Goal: Task Accomplishment & Management: Manage account settings

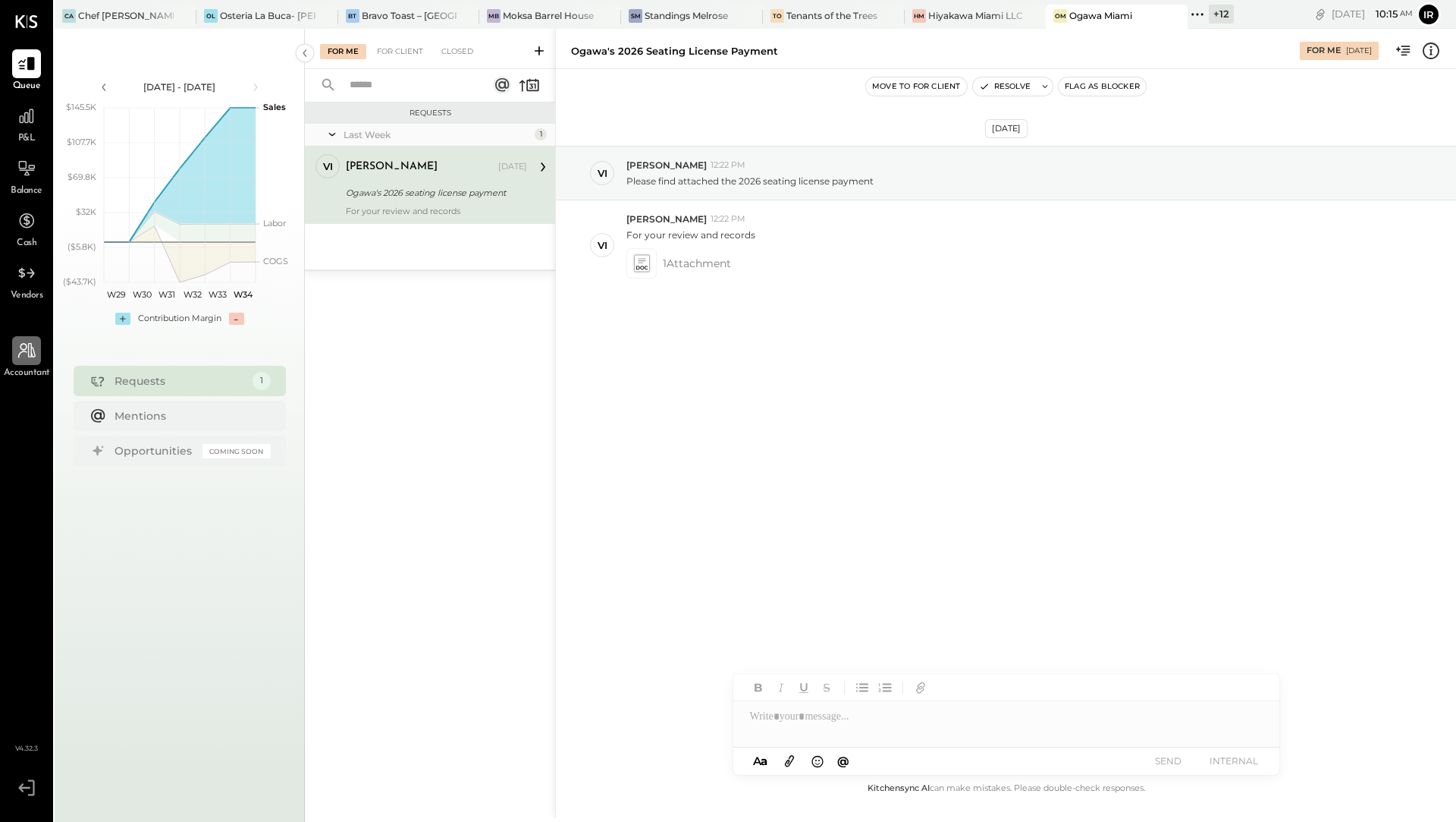
click at [27, 355] on icon at bounding box center [26, 350] width 20 height 20
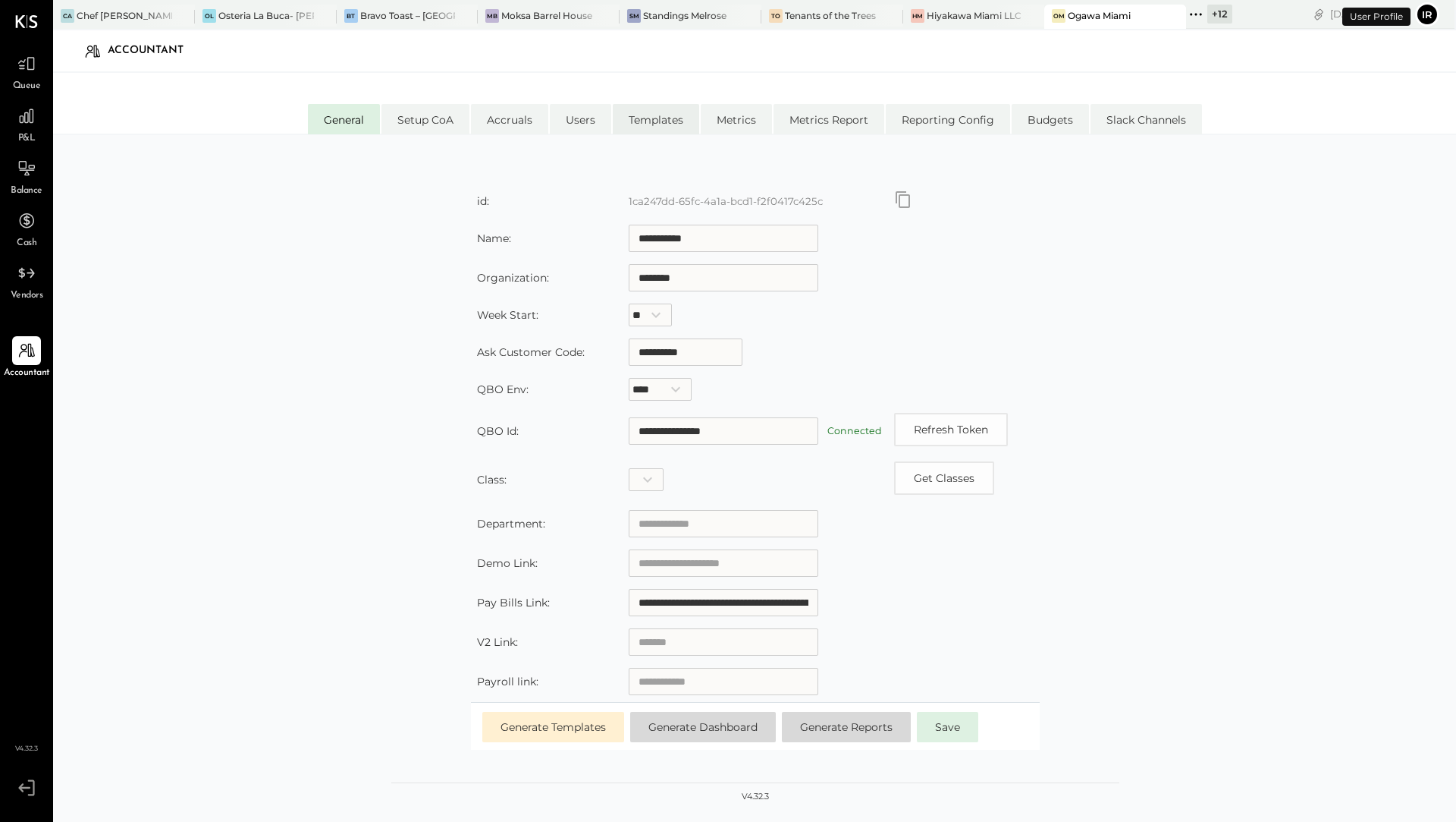
click at [647, 123] on li "Templates" at bounding box center [656, 119] width 87 height 31
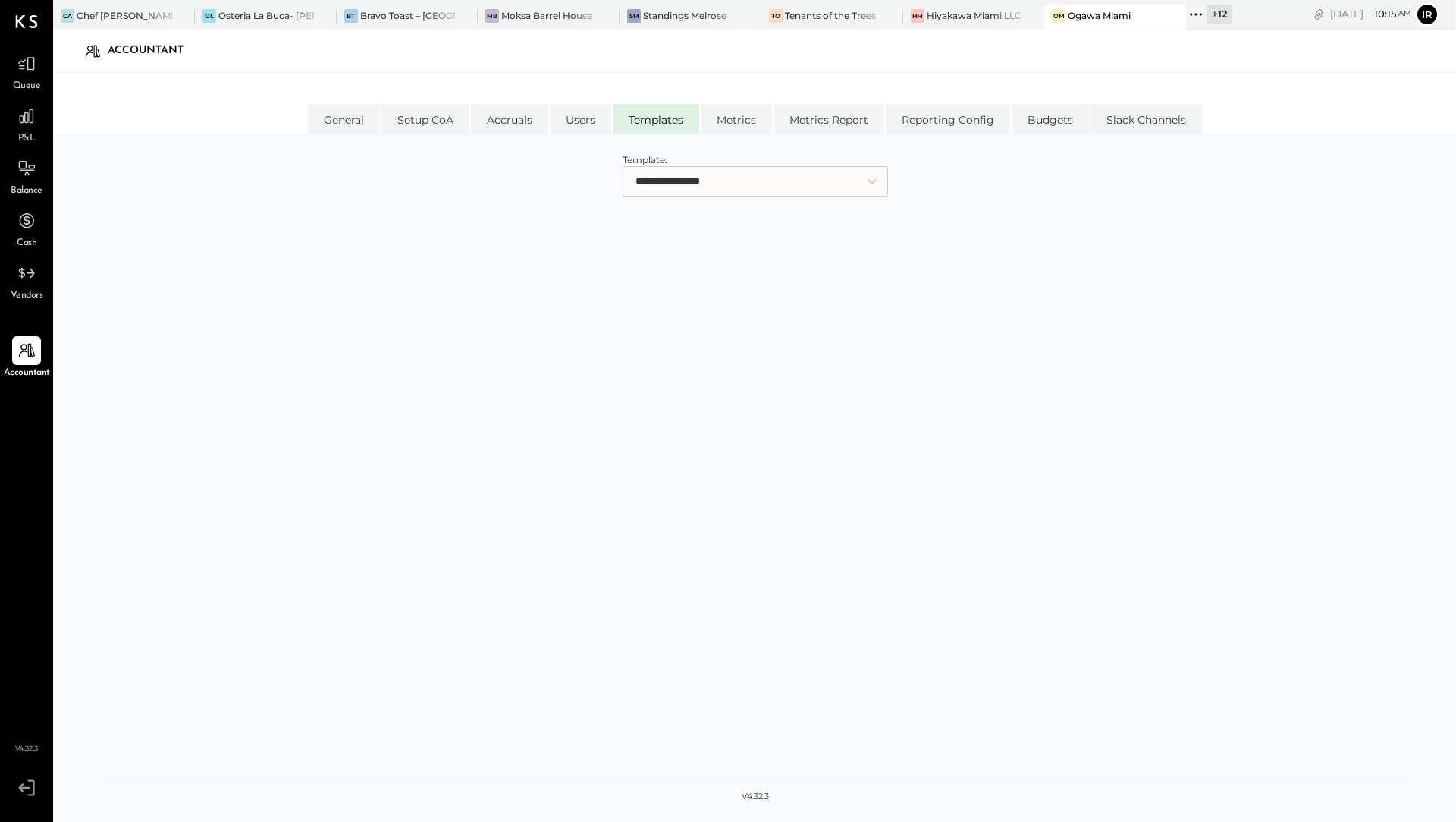
click at [688, 187] on select "**********" at bounding box center [755, 182] width 265 height 31
select select "**********"
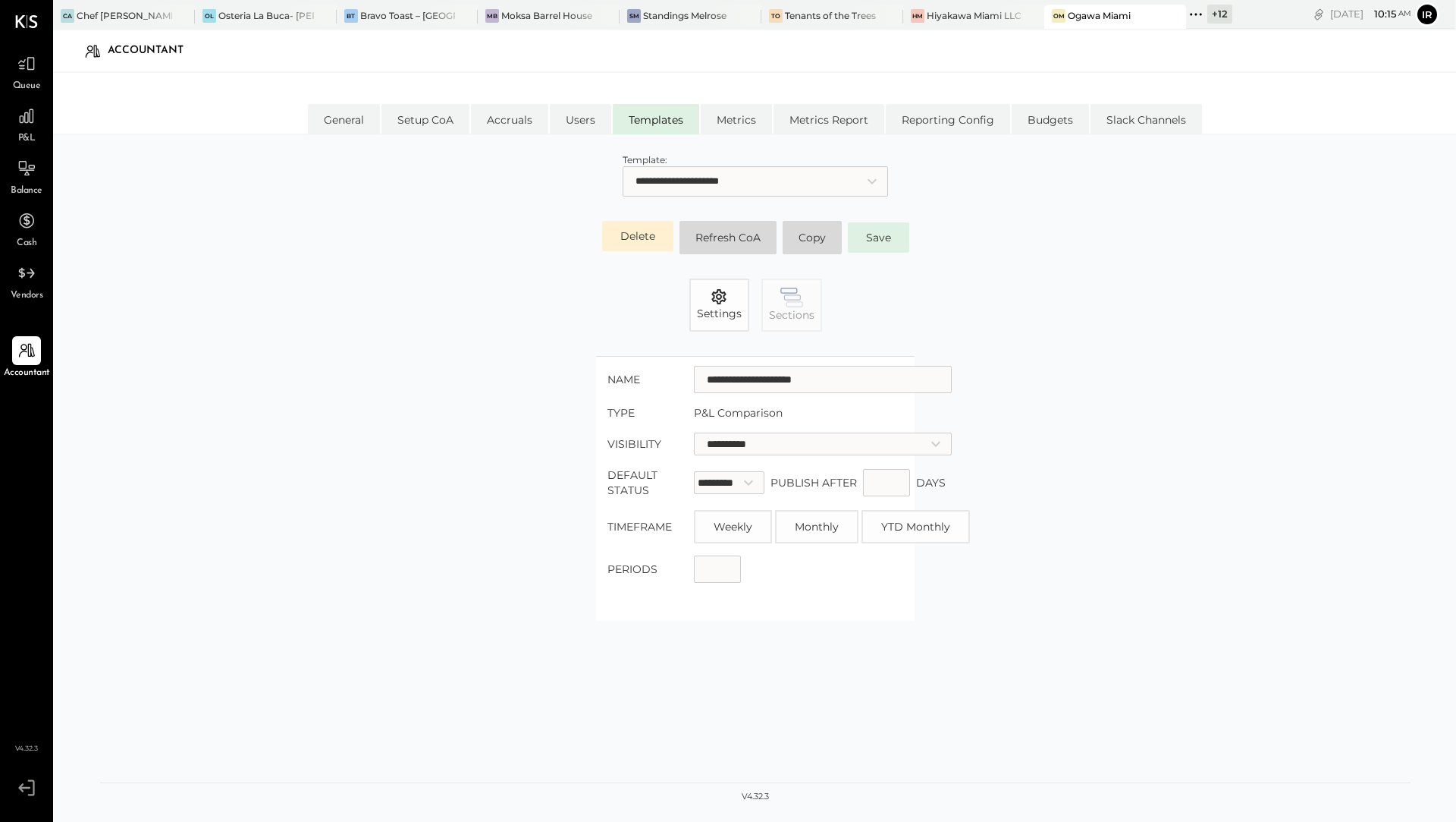
scroll to position [135, 0]
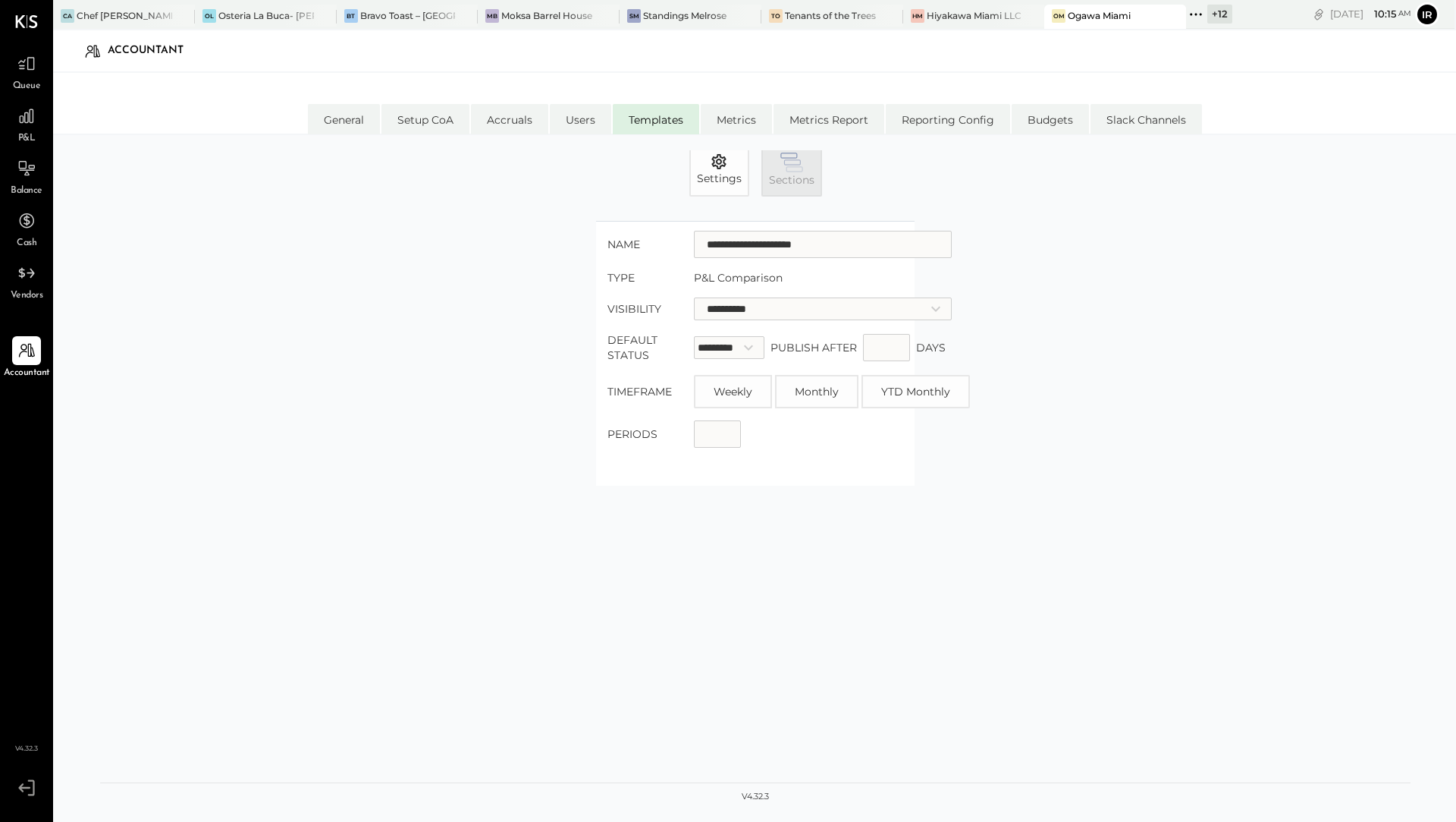
click at [785, 172] on span "Sections" at bounding box center [792, 179] width 45 height 15
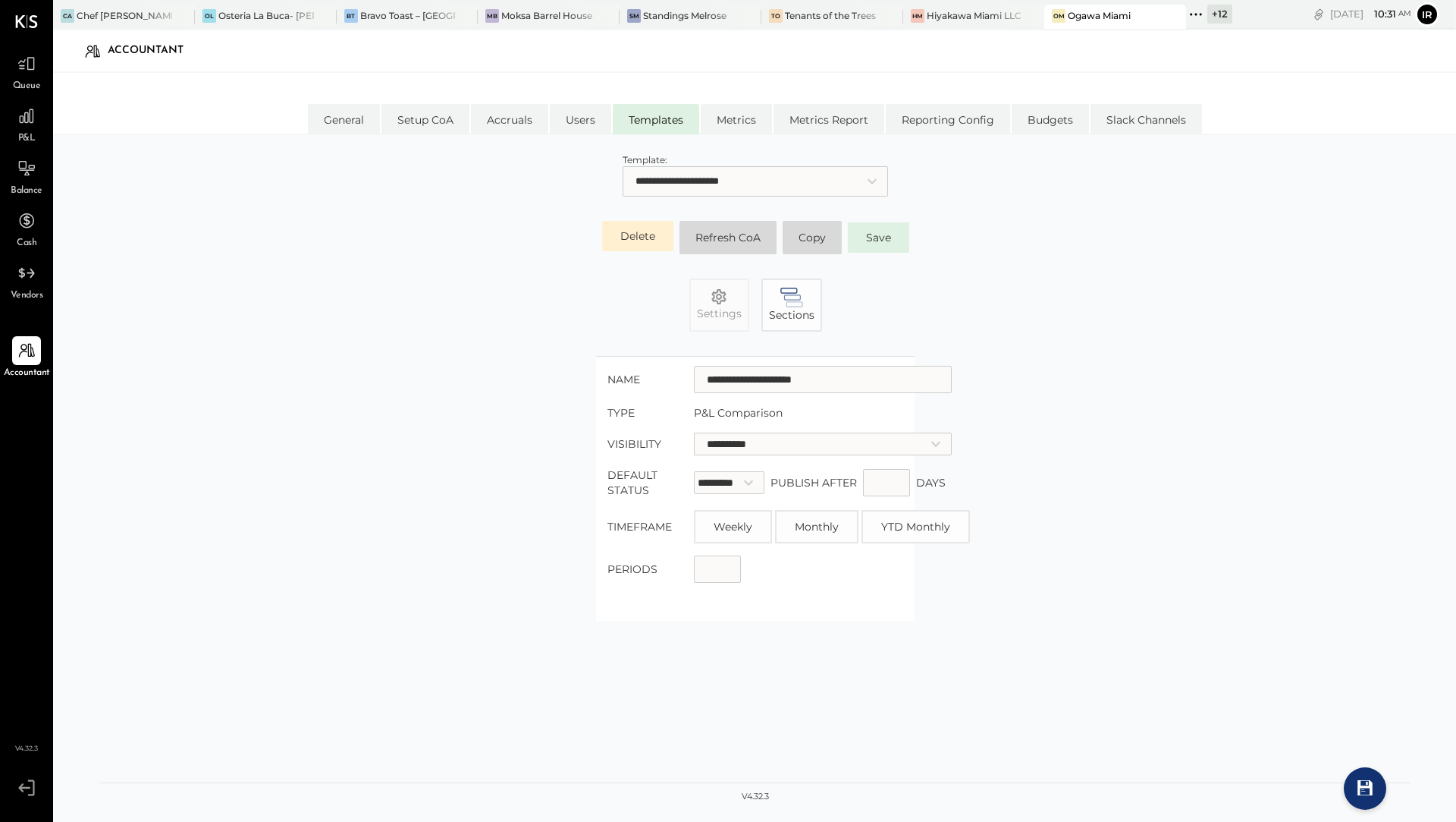
click at [1200, 19] on icon at bounding box center [1196, 14] width 20 height 20
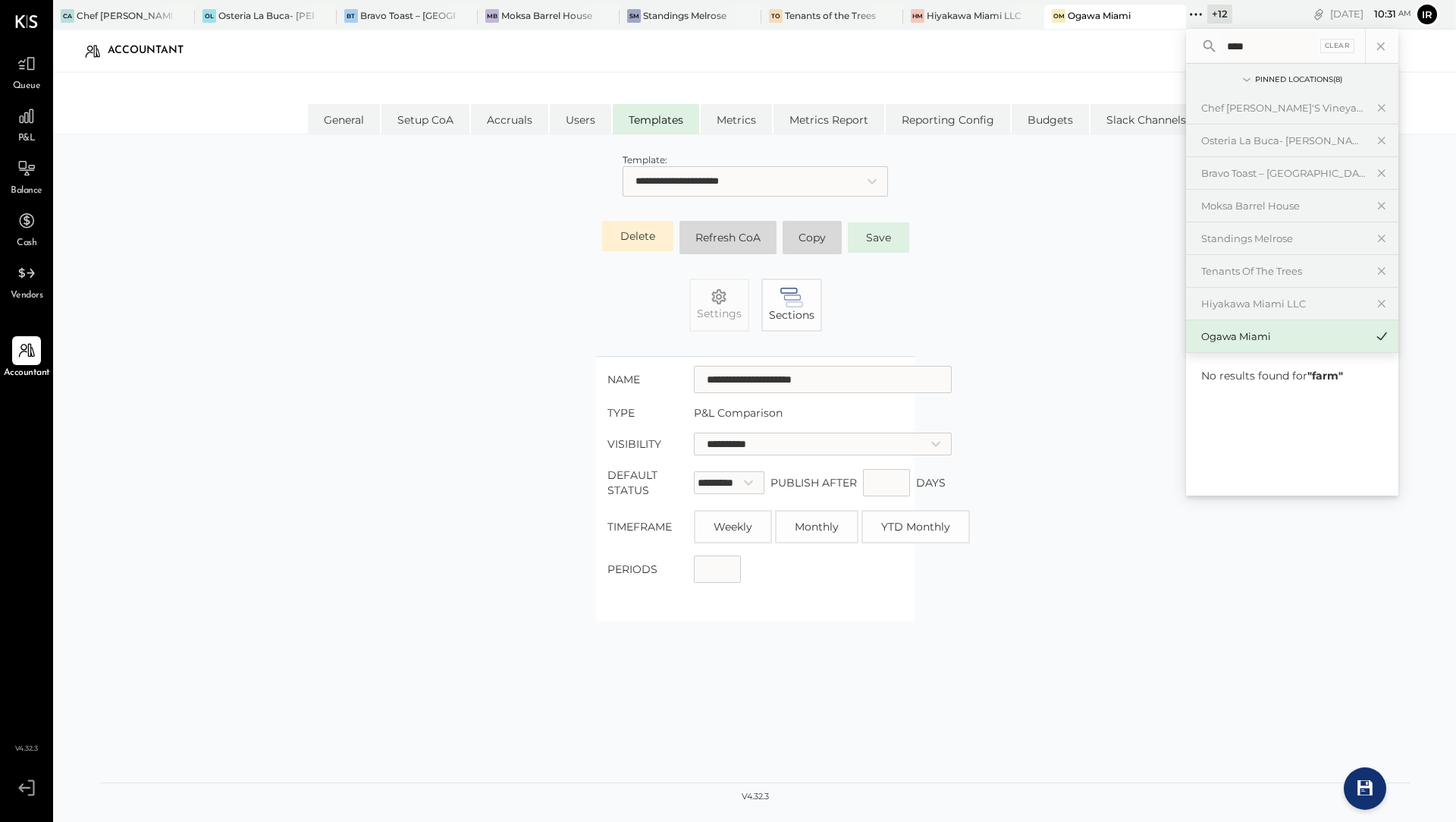
type input "****"
click at [1208, 49] on icon at bounding box center [1209, 45] width 12 height 12
click at [249, 24] on div "OL Osteria La Buca- Sherman Oaks" at bounding box center [265, 16] width 142 height 24
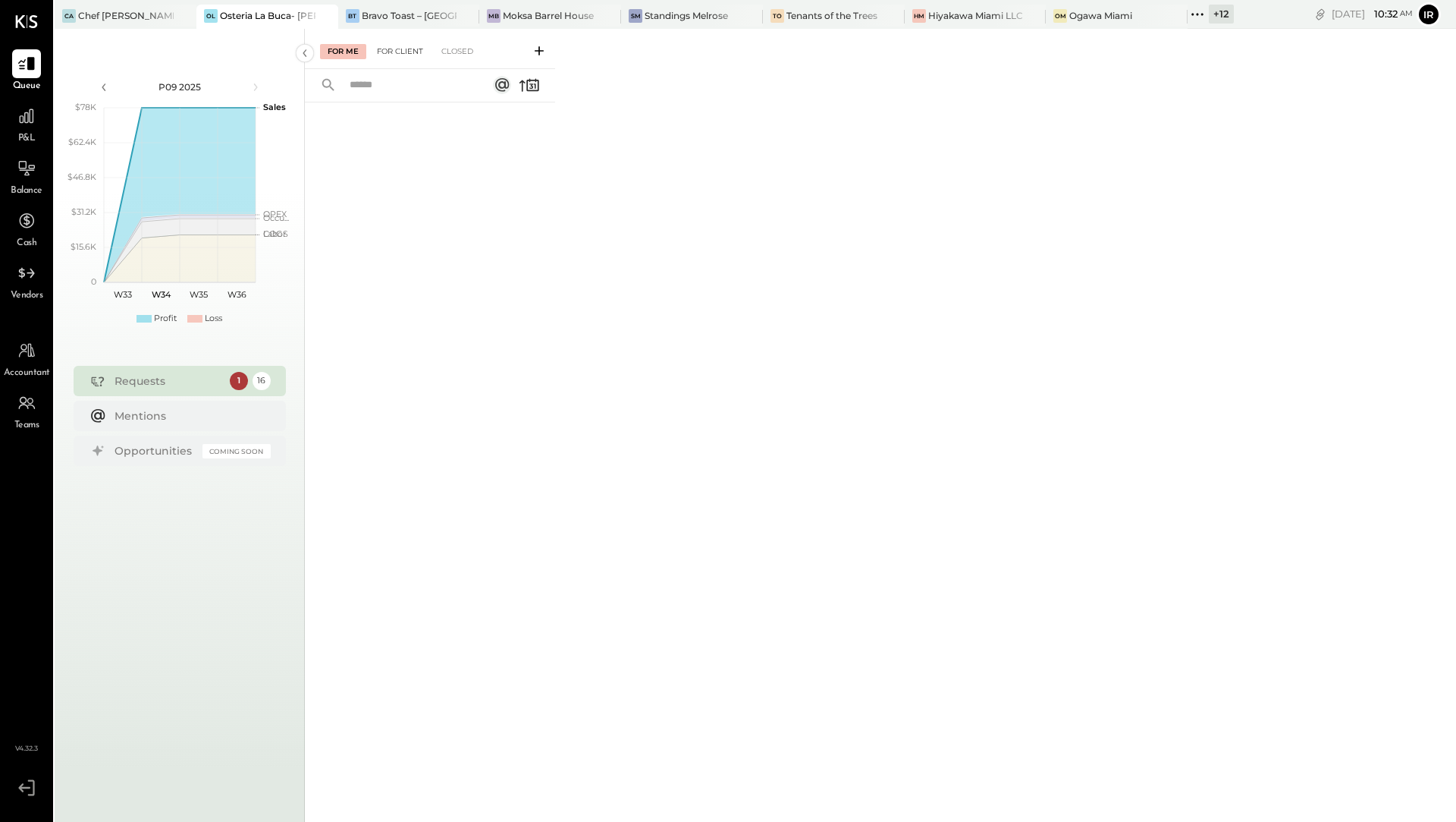
click at [393, 53] on div "For Client" at bounding box center [400, 52] width 62 height 15
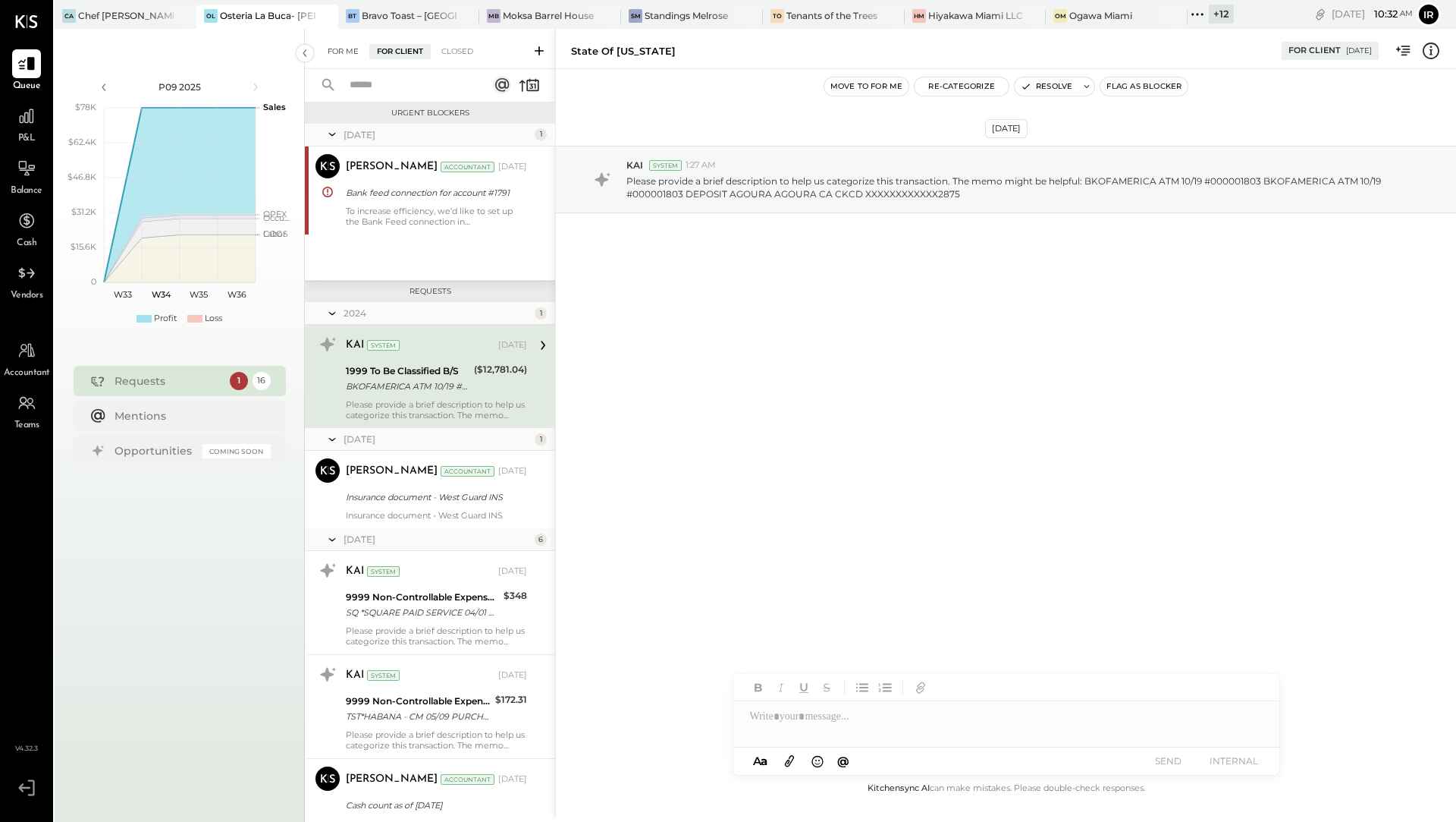
click at [338, 54] on div "For Me" at bounding box center [343, 52] width 46 height 15
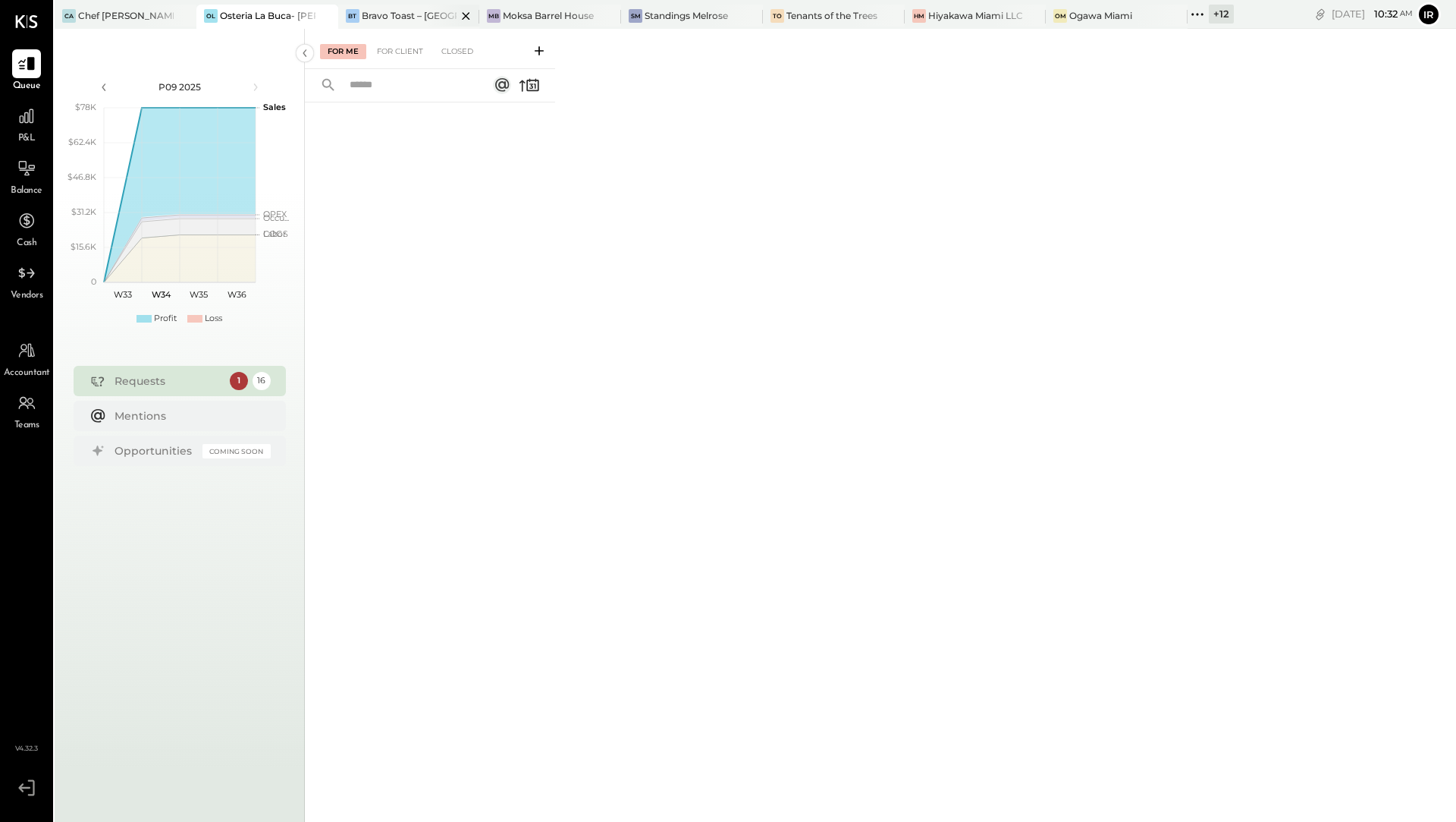
click at [372, 13] on div "Bravo Toast – [GEOGRAPHIC_DATA]" at bounding box center [410, 15] width 96 height 13
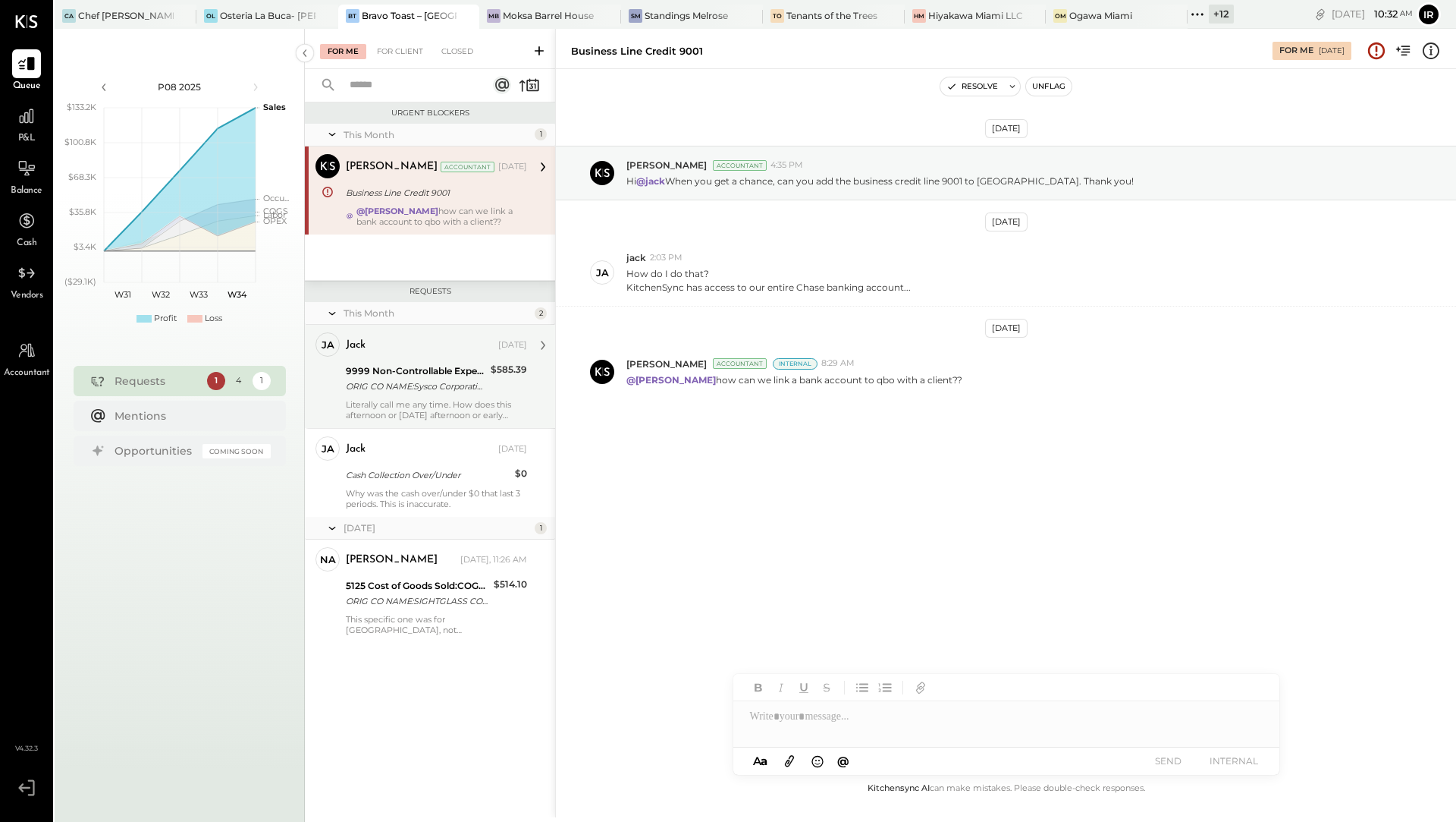
click at [421, 365] on div "9999 Non-Controllable Expenses:Other Income and Expenses:To Be Classified P&L" at bounding box center [415, 370] width 140 height 15
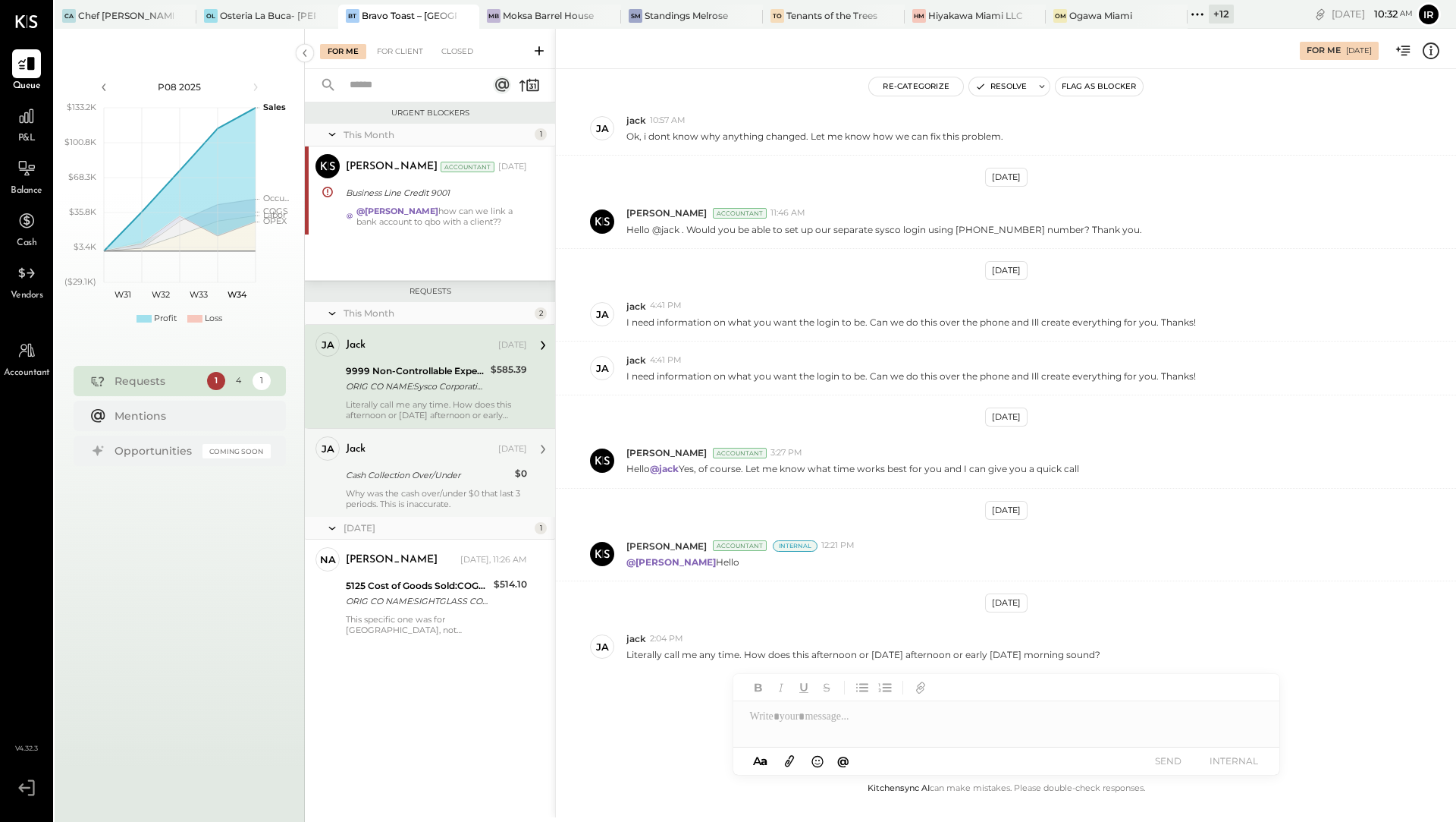
click at [458, 488] on div "Why was the cash over/under $0 that last 3 periods. This is inaccurate." at bounding box center [436, 498] width 181 height 21
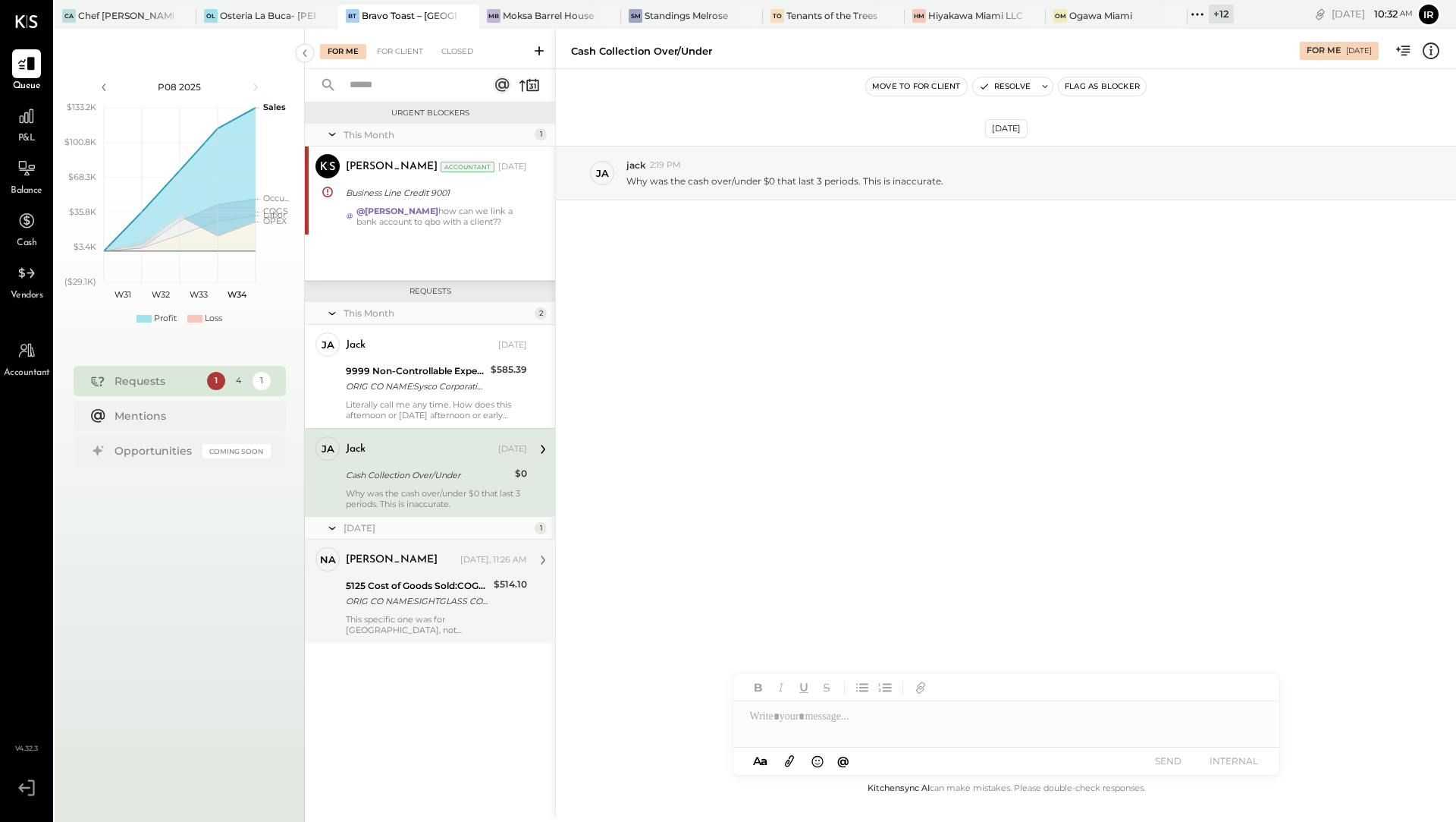
click at [405, 552] on div "nathan" at bounding box center [401, 559] width 111 height 15
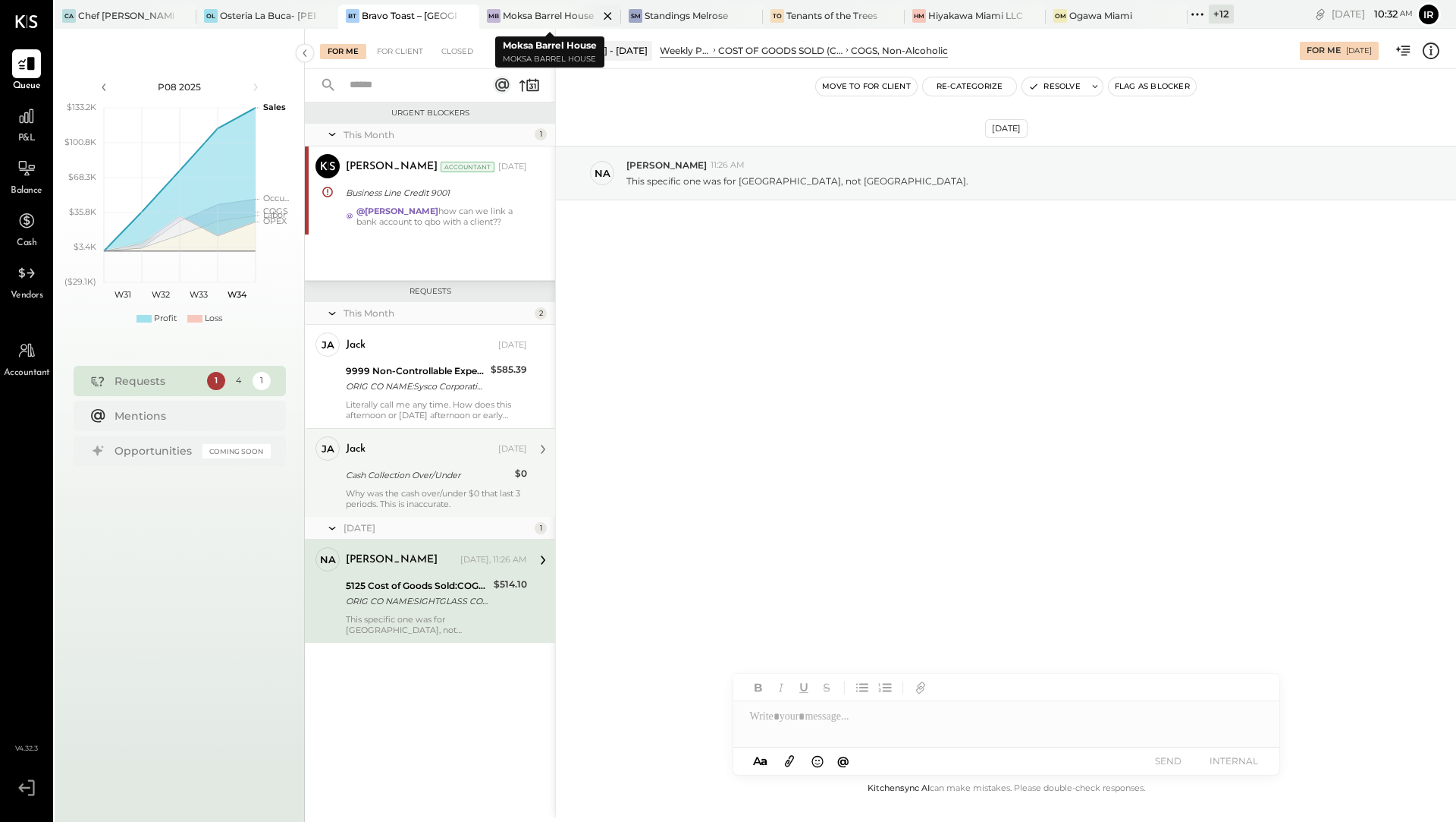
click at [550, 16] on div "Moksa Barrel House" at bounding box center [548, 15] width 91 height 13
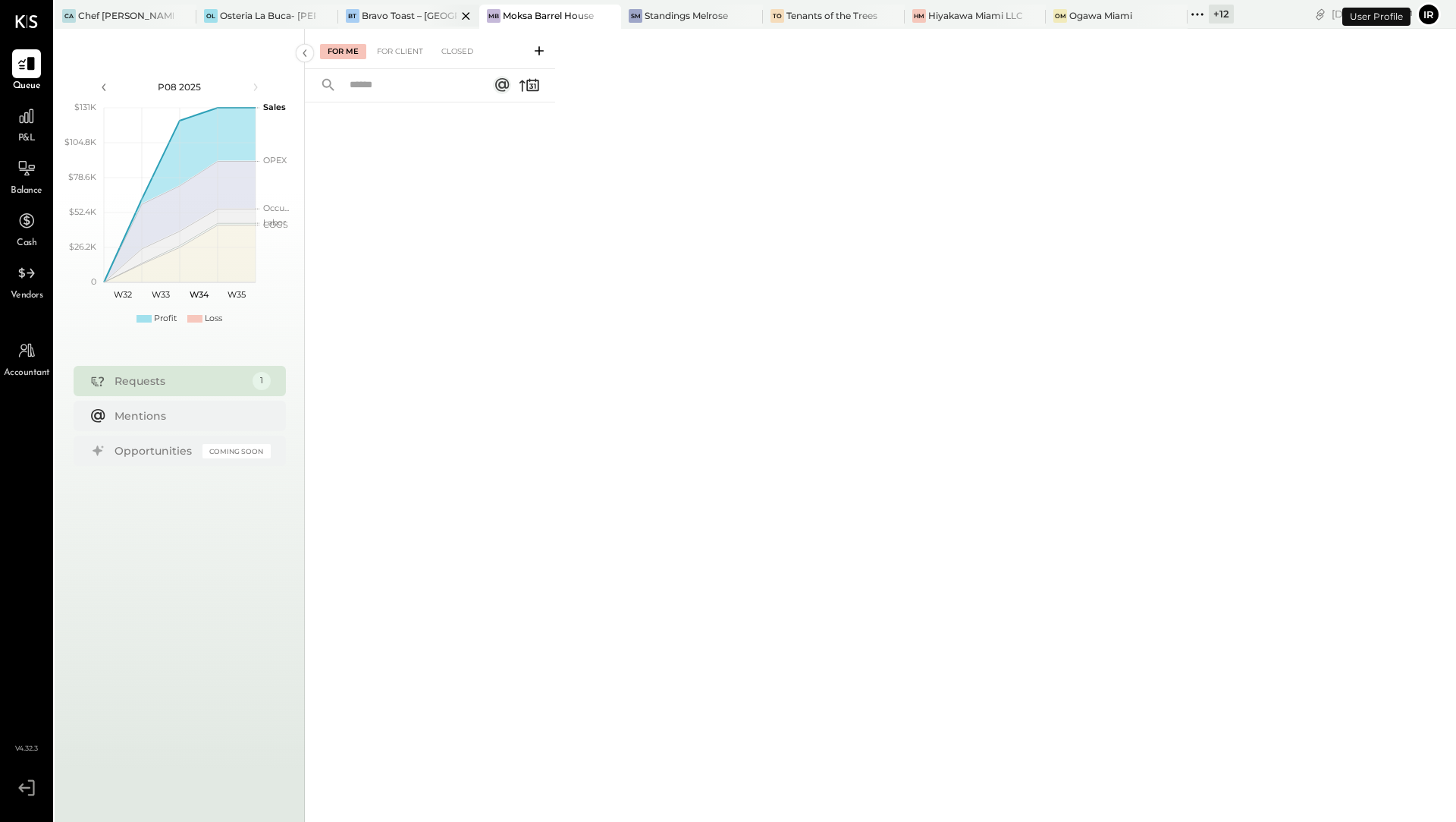
click at [410, 10] on div "Bravo Toast – [GEOGRAPHIC_DATA]" at bounding box center [410, 15] width 96 height 13
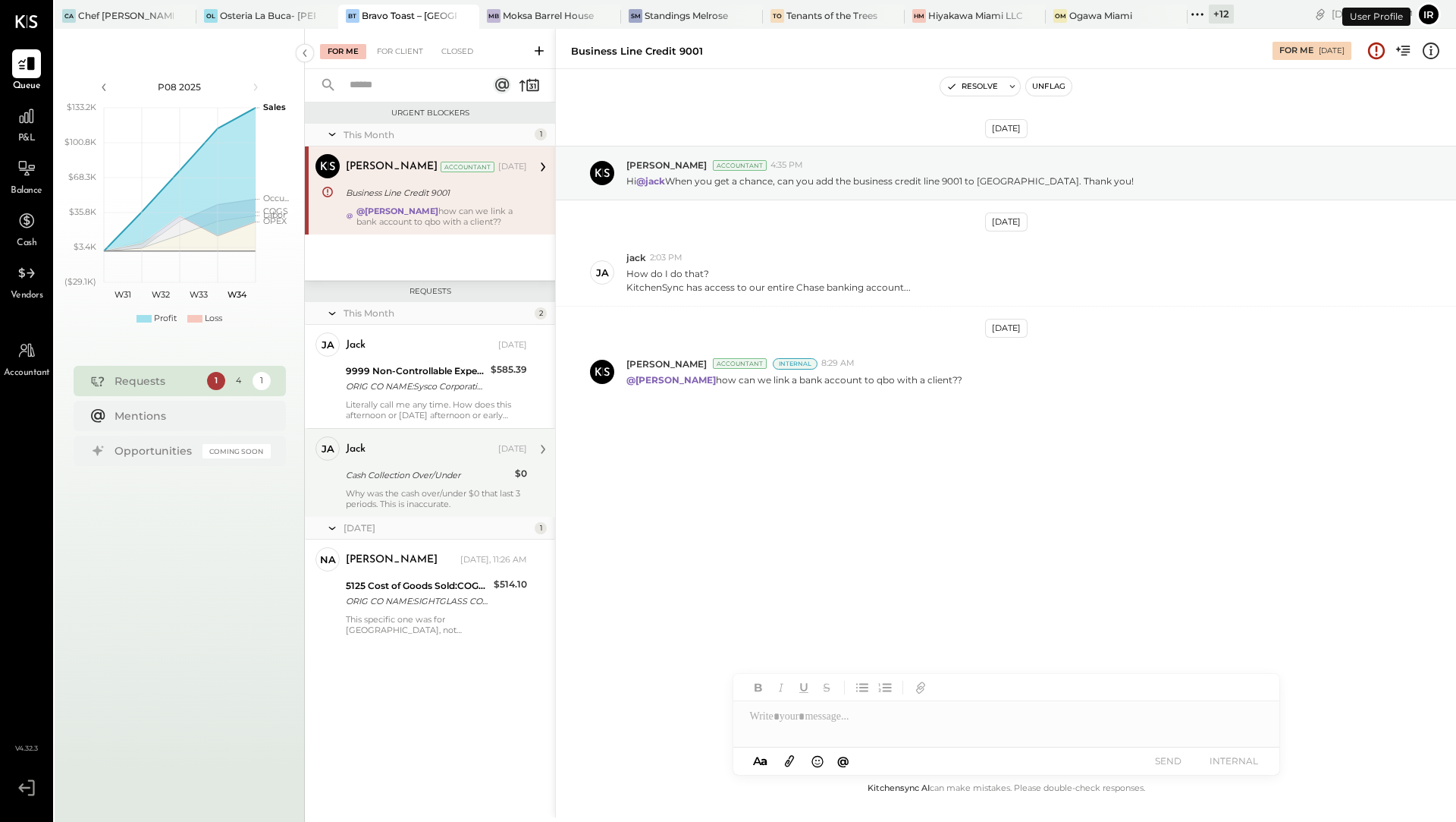
click at [452, 483] on div "jack Aug 11, 2025 Cash Collection Over/Under $0 Why was the cash over/under $0 …" at bounding box center [436, 473] width 181 height 72
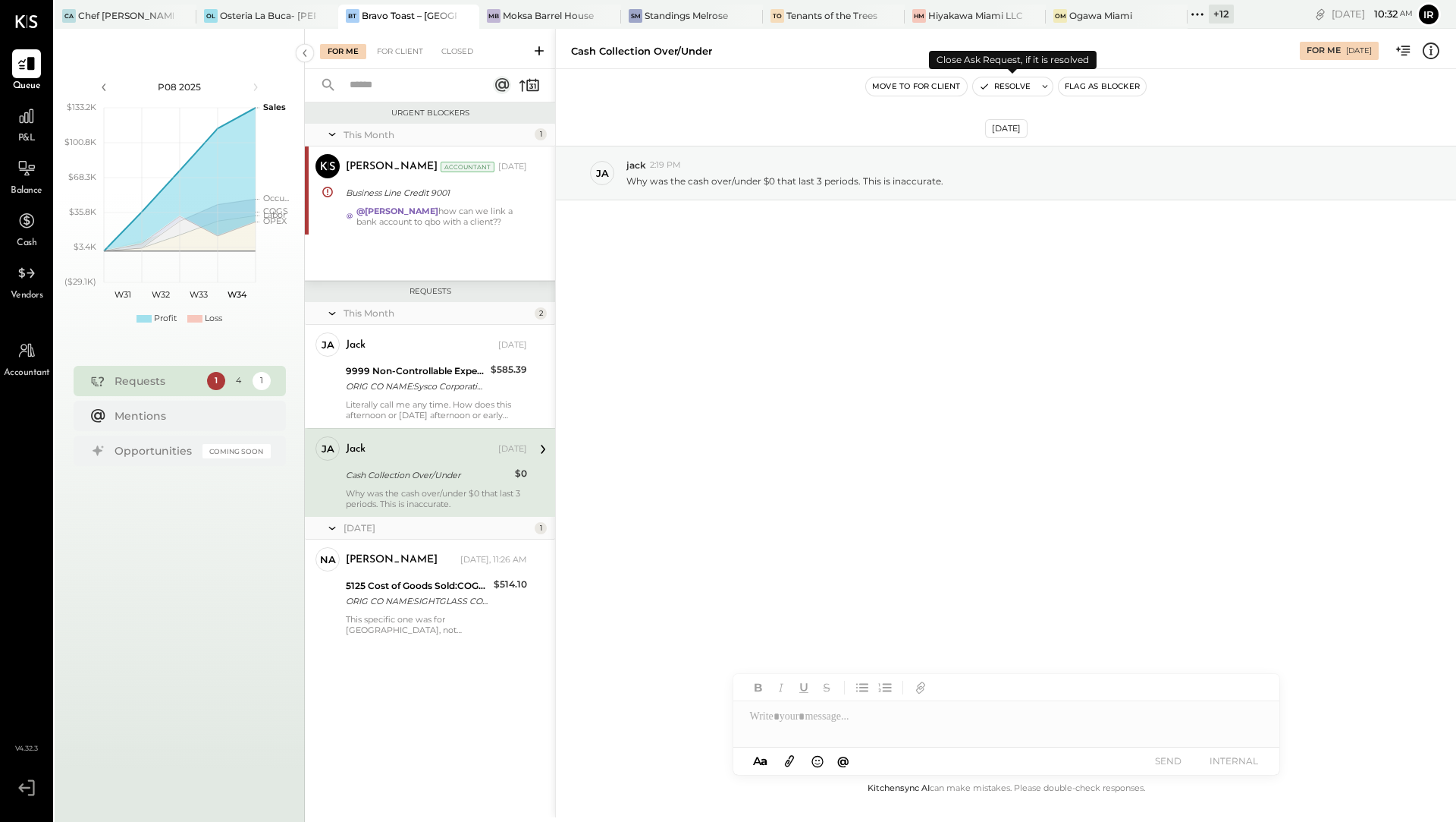
click at [1004, 83] on button "Resolve" at bounding box center [1004, 86] width 63 height 18
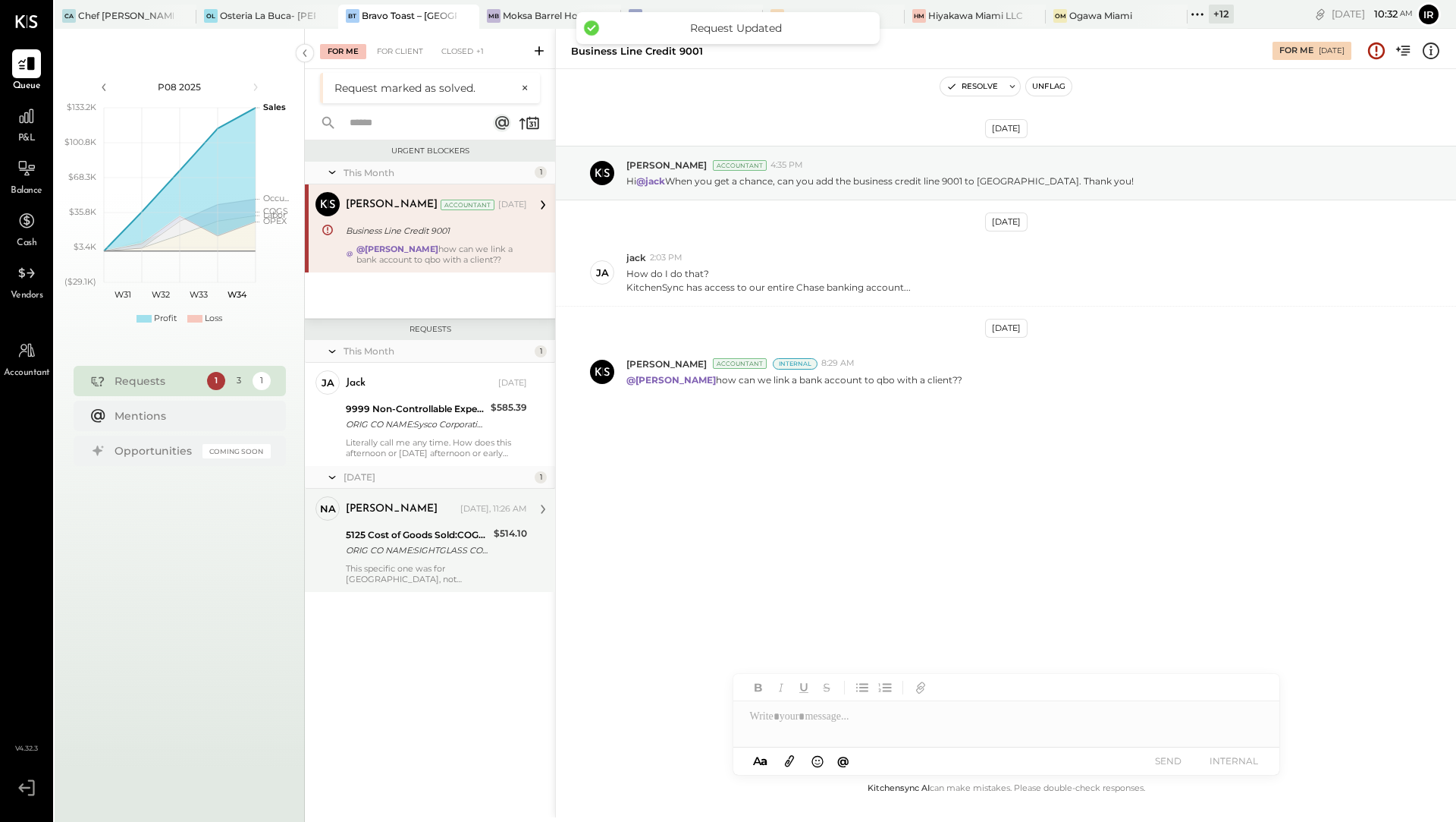
click at [463, 522] on div "nathan Yesterday, 11:26 AM 5125 Cost of Goods Sold:COGS, Non-Alcoholic ORIG CO …" at bounding box center [436, 540] width 181 height 88
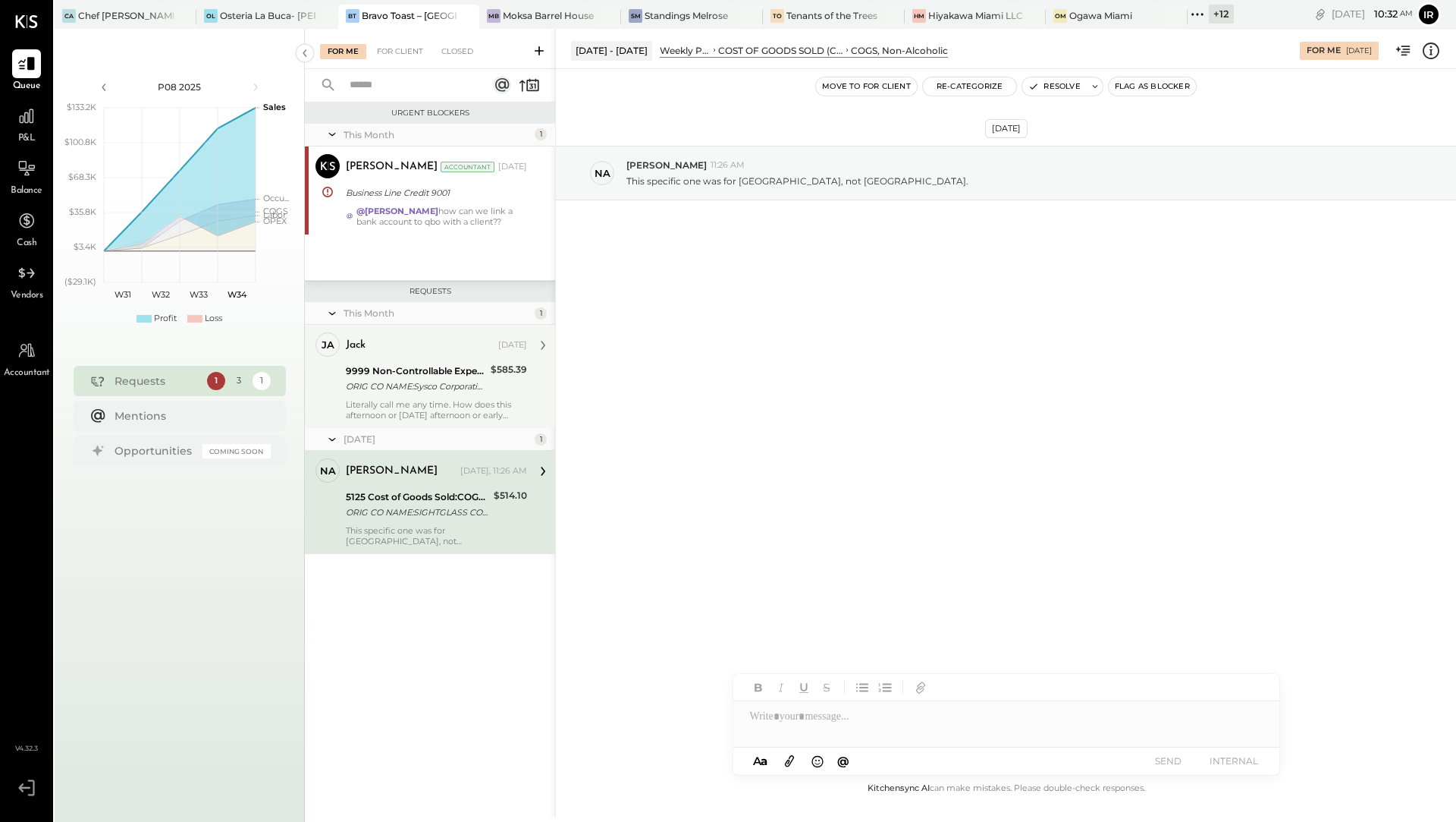
click at [429, 357] on div "jack Aug 11, 2025" at bounding box center [436, 345] width 181 height 25
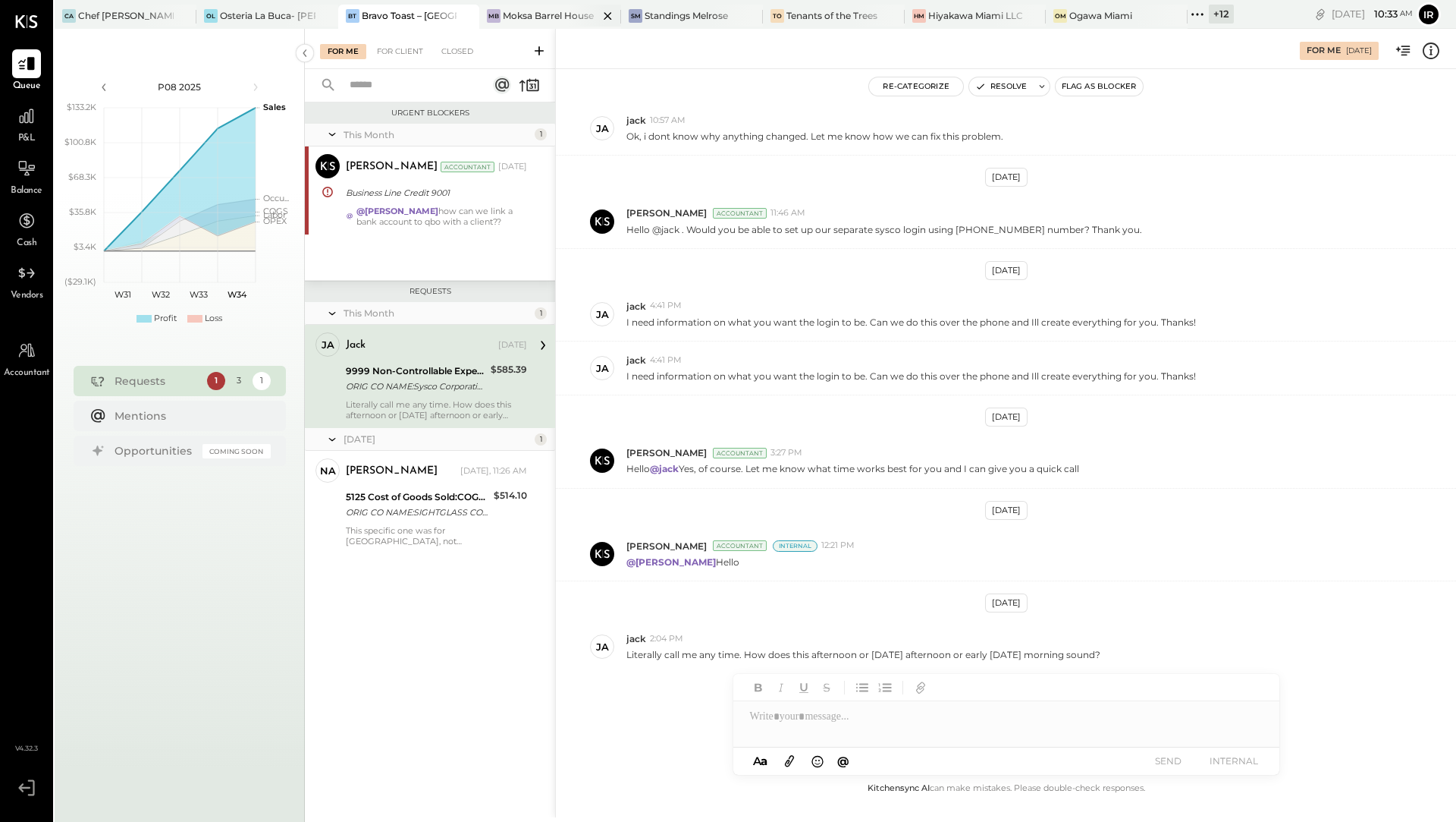
click at [513, 13] on div "Moksa Barrel House" at bounding box center [548, 15] width 91 height 13
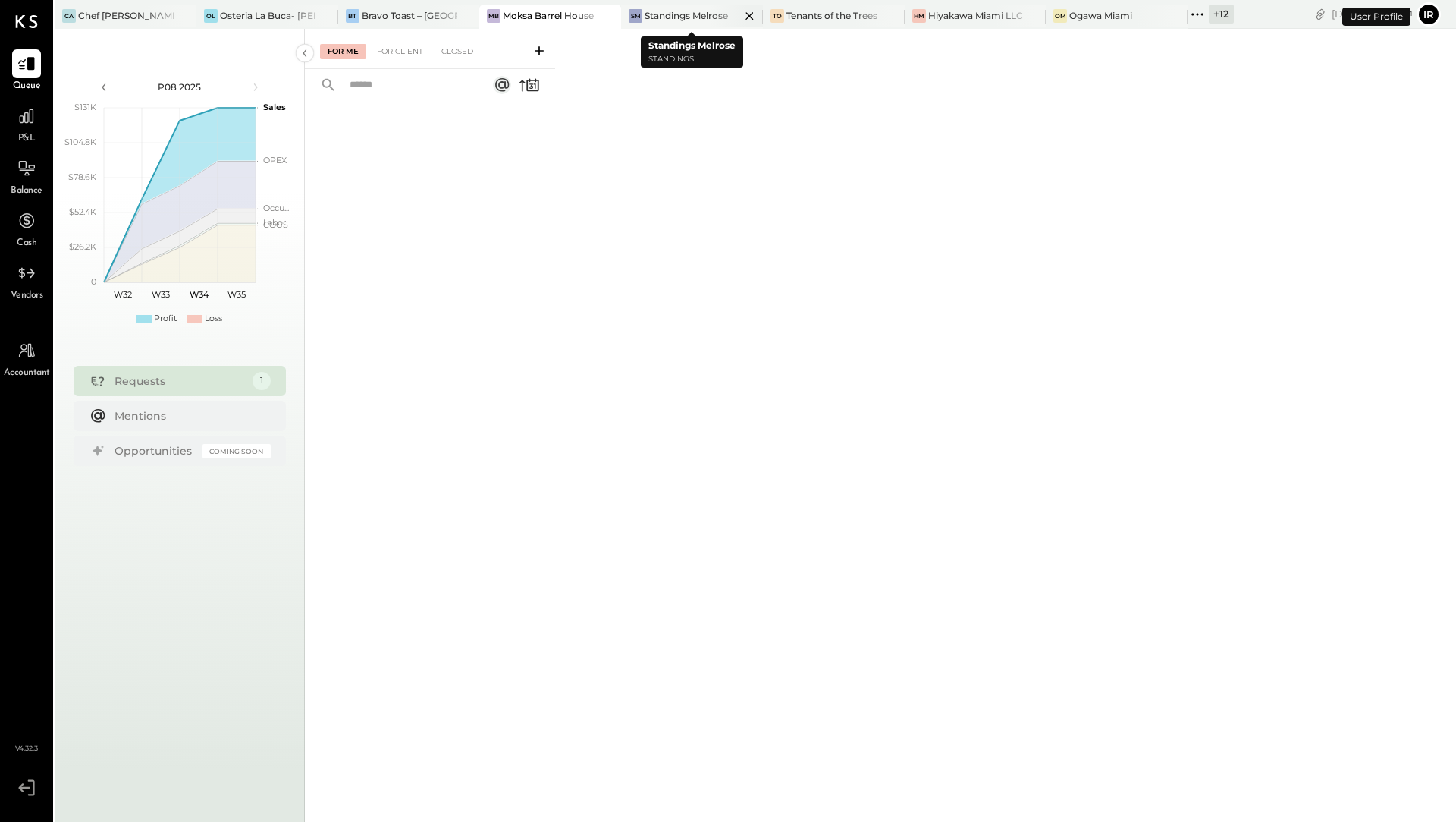
click at [672, 16] on div "Standings Melrose" at bounding box center [686, 15] width 83 height 13
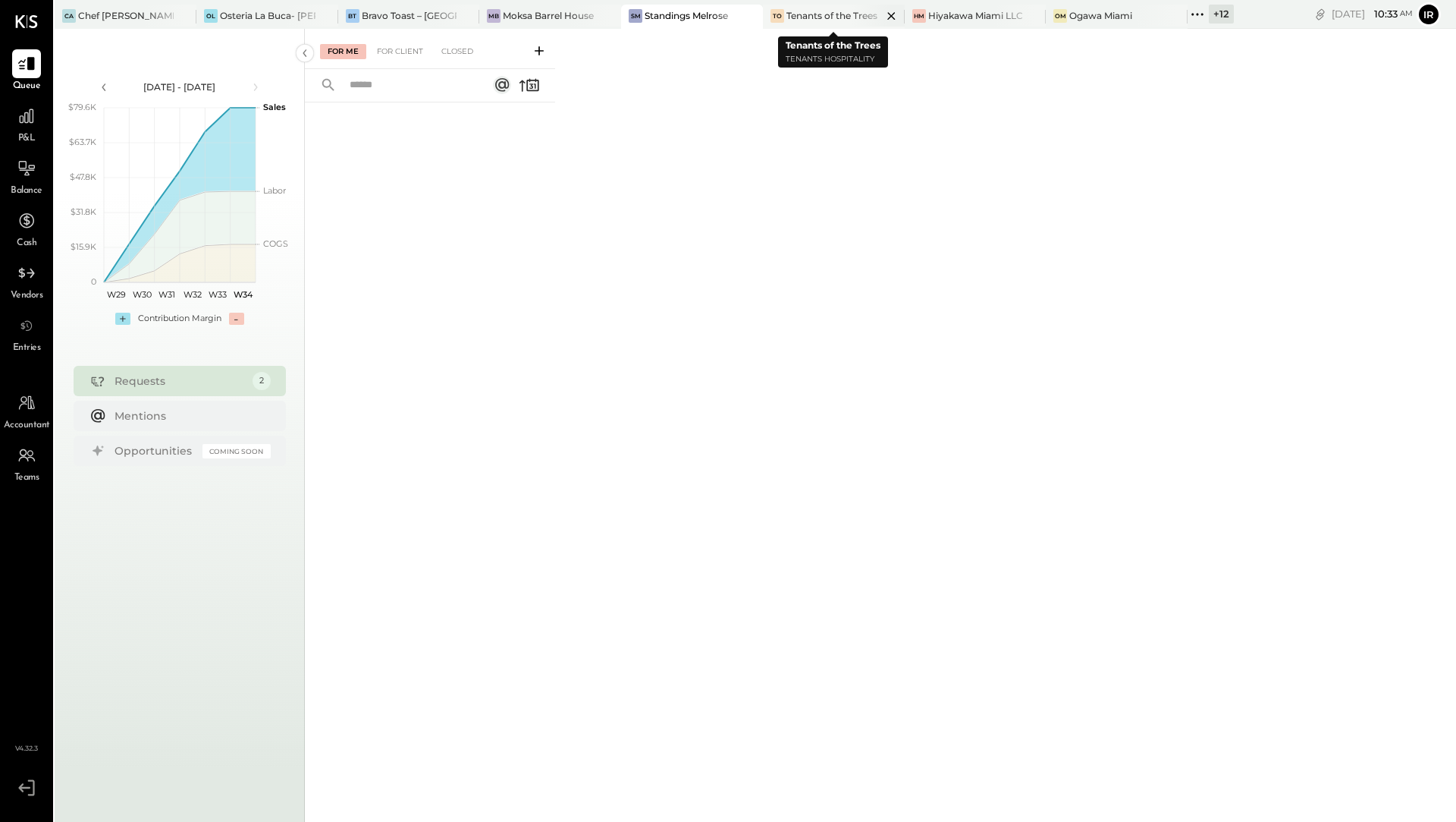
click at [800, 19] on div "Tenants of the Trees" at bounding box center [832, 15] width 91 height 13
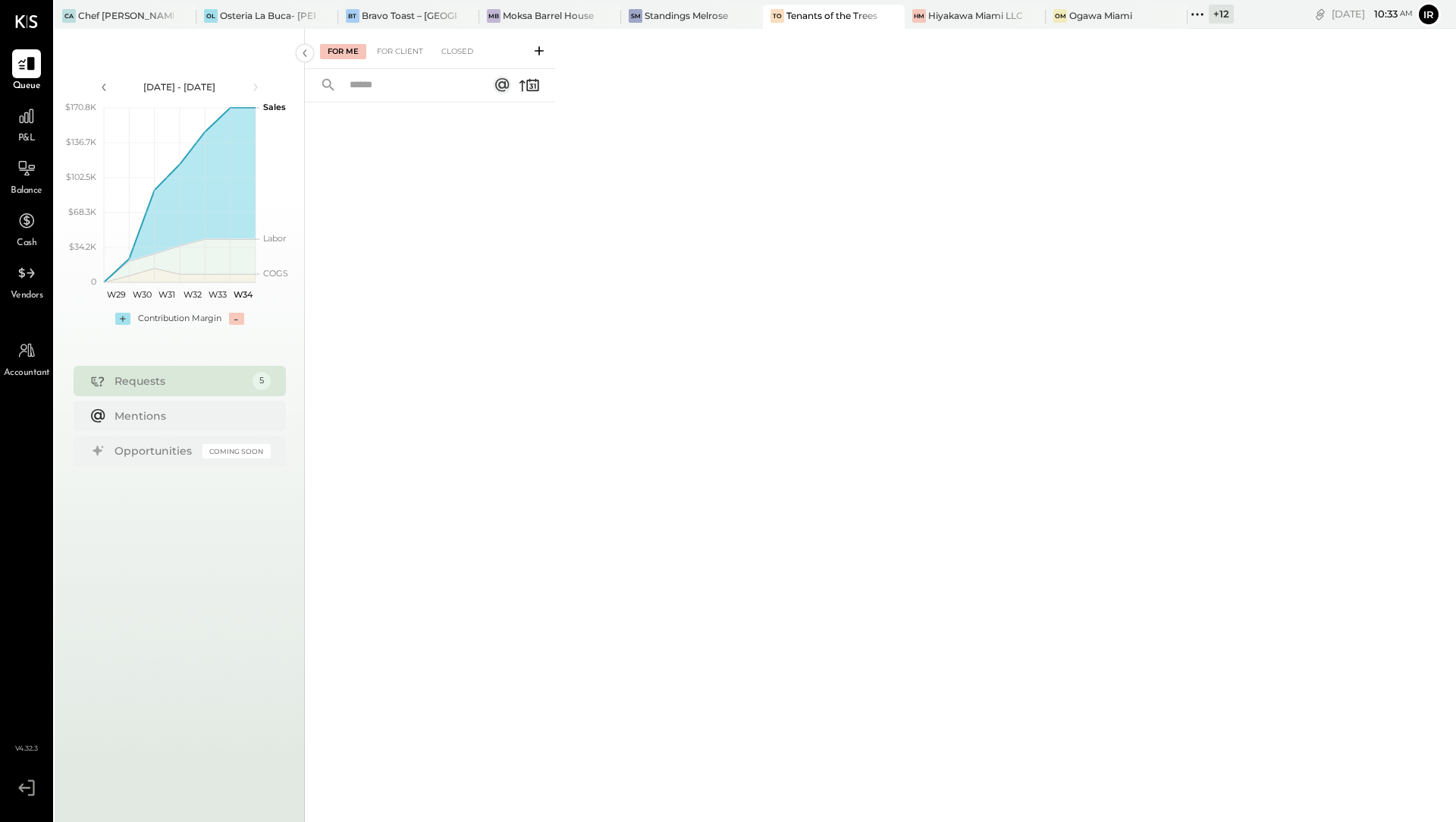
click at [391, 66] on div "For Me For Client Closed" at bounding box center [430, 49] width 251 height 40
click at [393, 49] on div "For Client" at bounding box center [400, 52] width 62 height 15
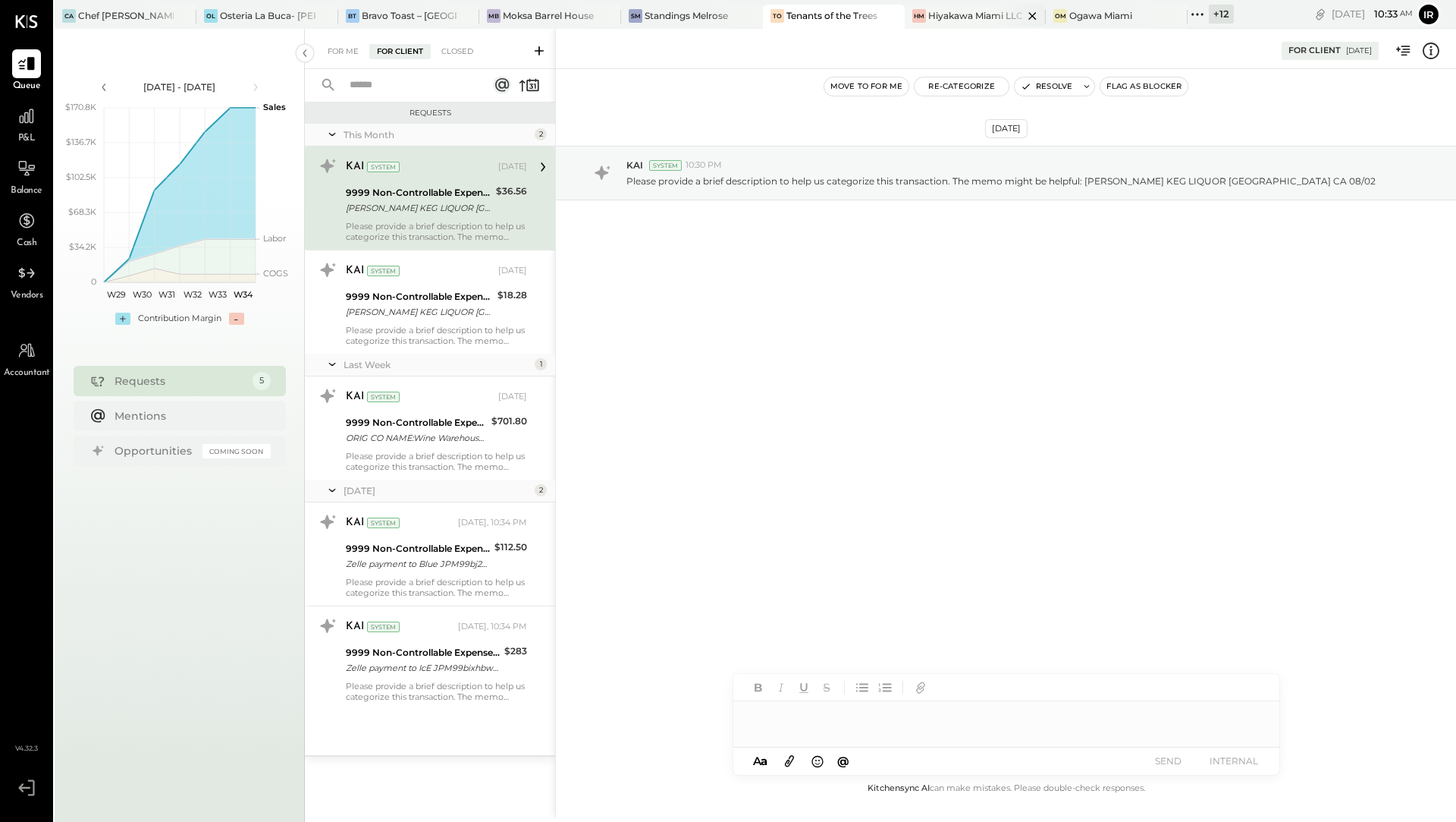
click at [947, 12] on div "Hiyakawa Miami LLC" at bounding box center [975, 15] width 95 height 13
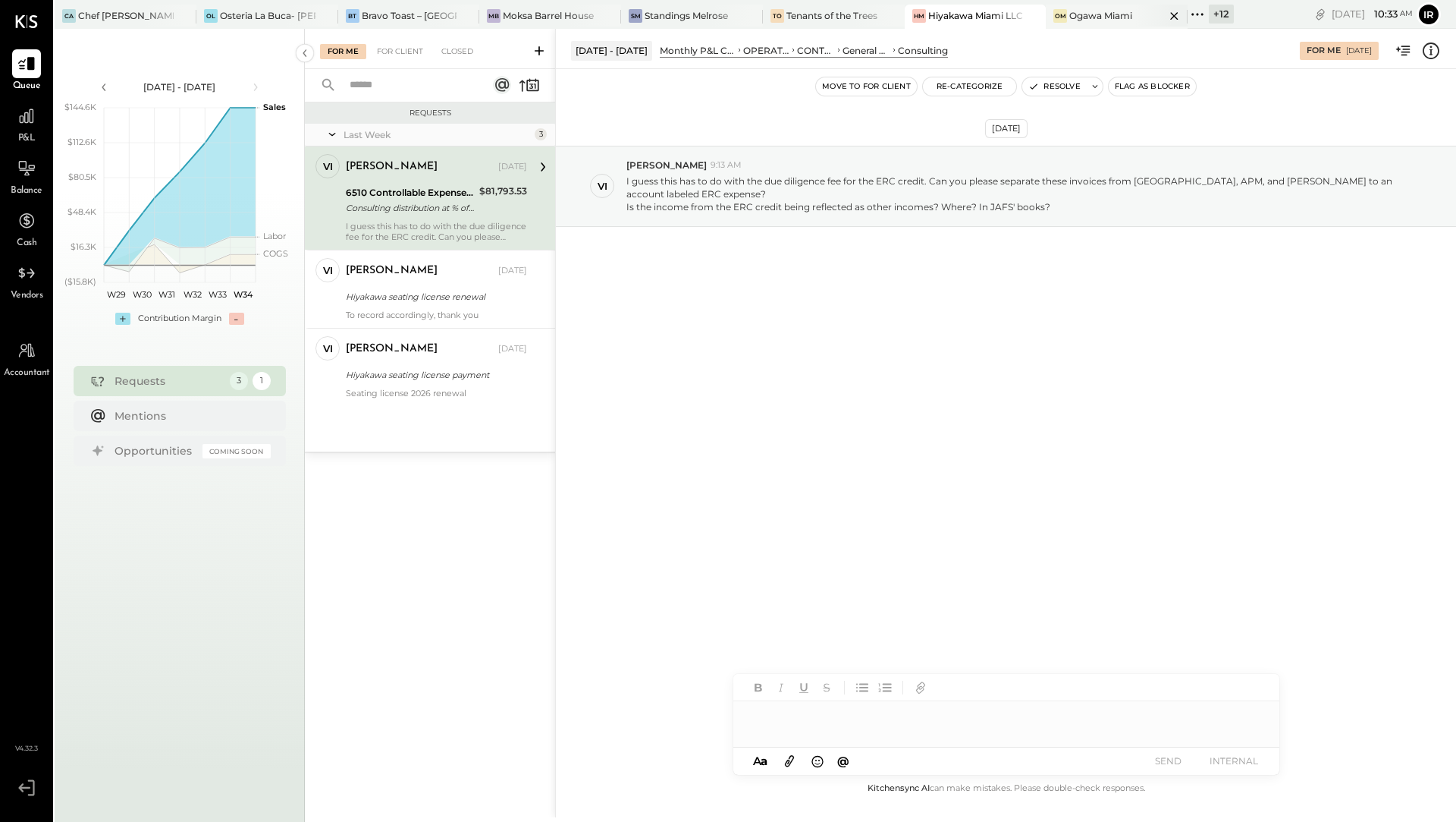
click at [1119, 9] on div "Ogawa Miami" at bounding box center [1101, 15] width 63 height 13
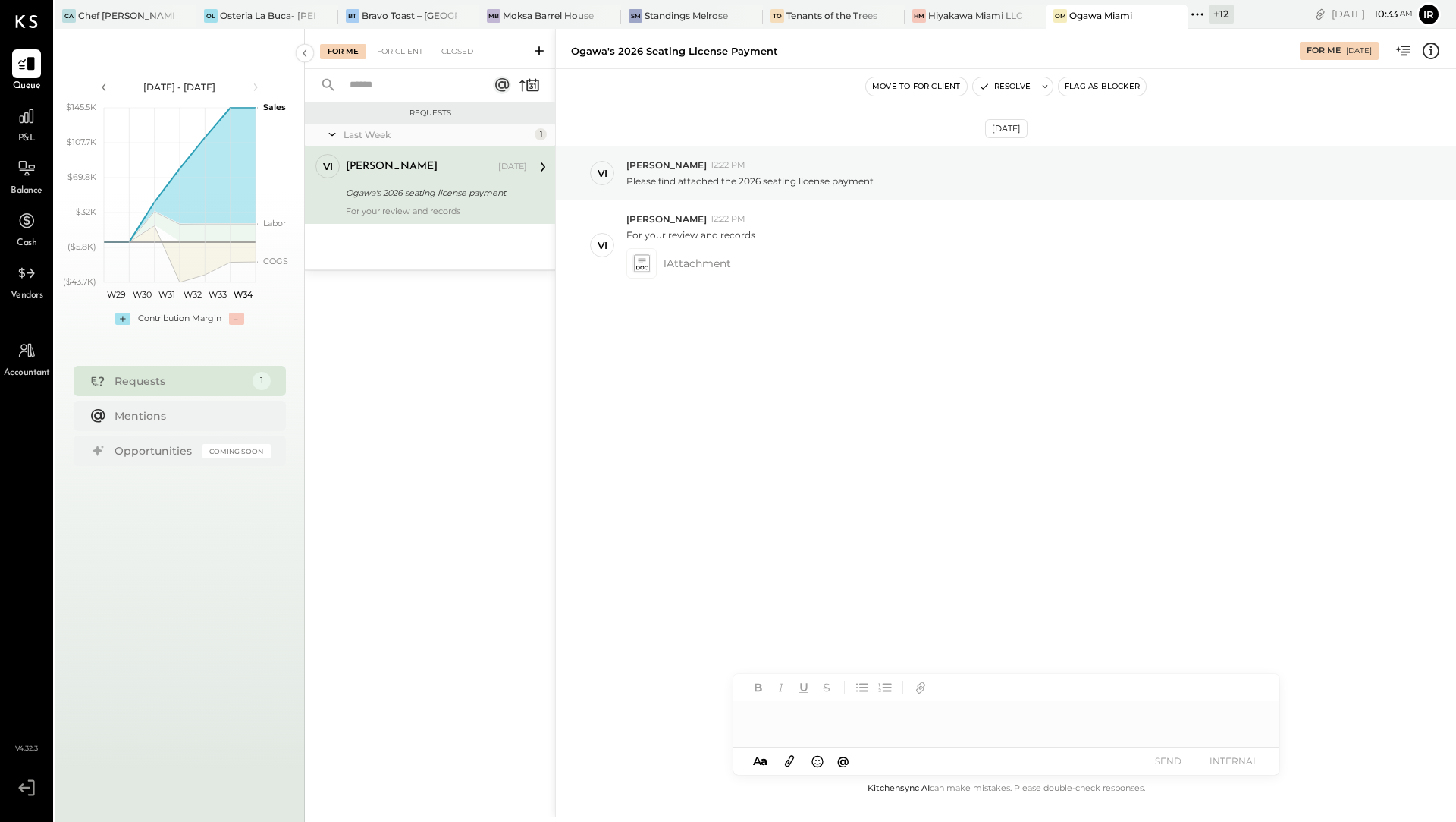
click at [1206, 16] on icon at bounding box center [1197, 14] width 20 height 20
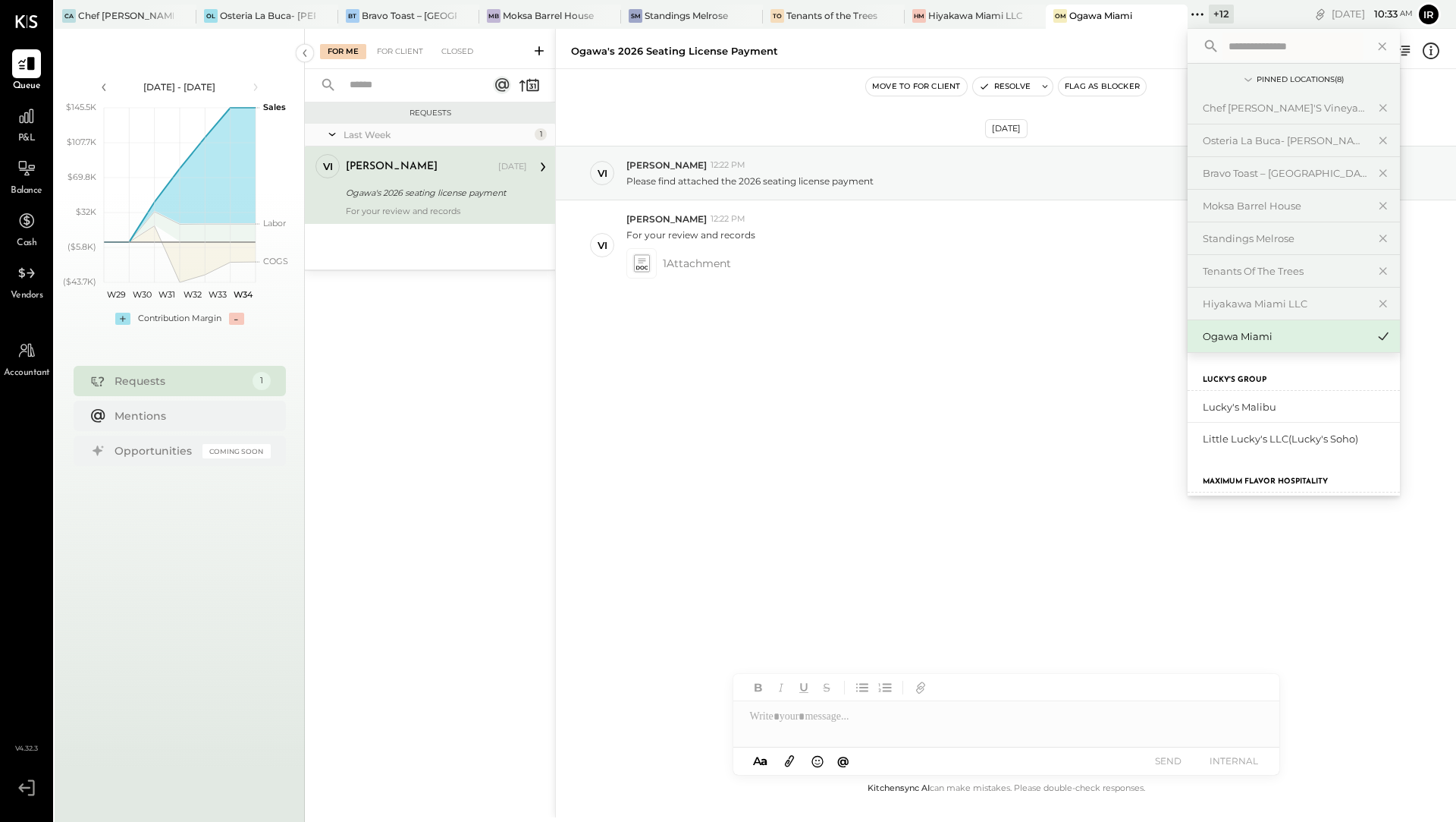
click at [1229, 15] on div "+ 12" at bounding box center [1222, 14] width 25 height 19
click at [968, 515] on div "Aug 14th, 2025 vi vivian 12:22 PM Please find attached the 2026 seating license…" at bounding box center [1005, 424] width 900 height 710
